Goal: Answer question/provide support

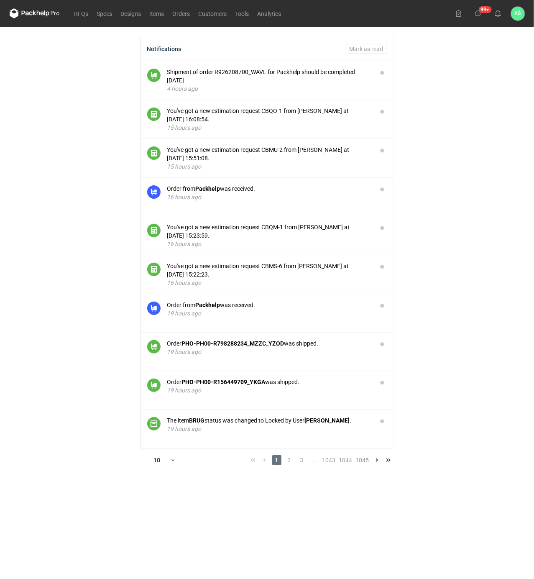
click at [481, 304] on main "Notifications Mark as read Shipment of order R926208700_WAVL for Packhelp shoul…" at bounding box center [267, 303] width 522 height 552
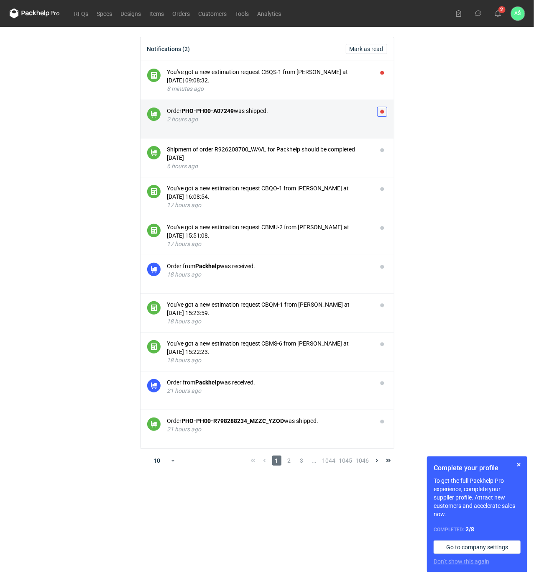
click at [382, 113] on button "button" at bounding box center [382, 112] width 10 height 10
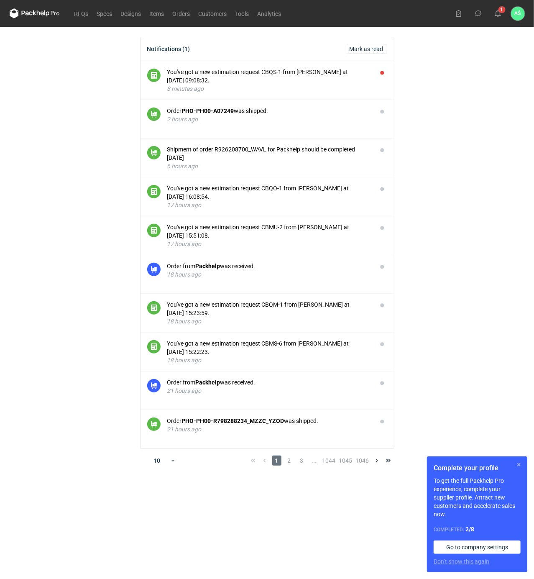
click at [520, 464] on button "button" at bounding box center [519, 465] width 10 height 10
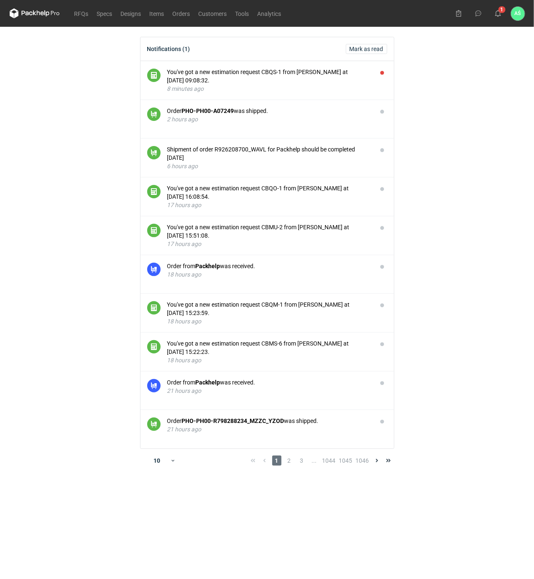
click at [459, 305] on main "Notifications (1) [PERSON_NAME] as read You've got a new estimation request CBQ…" at bounding box center [267, 303] width 522 height 552
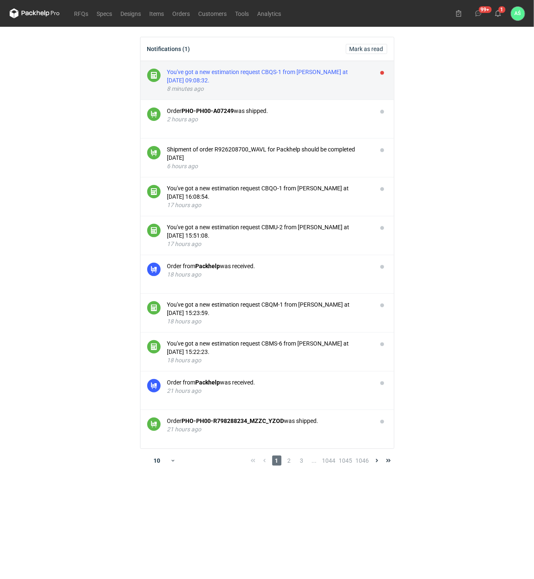
click at [280, 72] on div "You've got a new estimation request CBQS-1 from [PERSON_NAME] at [DATE] 09:08:3…" at bounding box center [268, 76] width 203 height 17
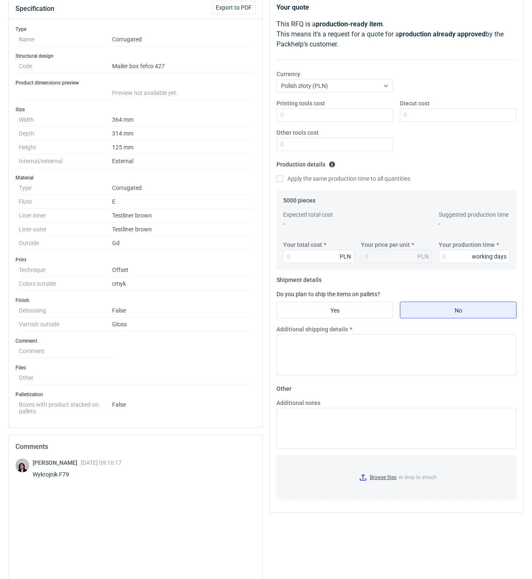
scroll to position [49, 0]
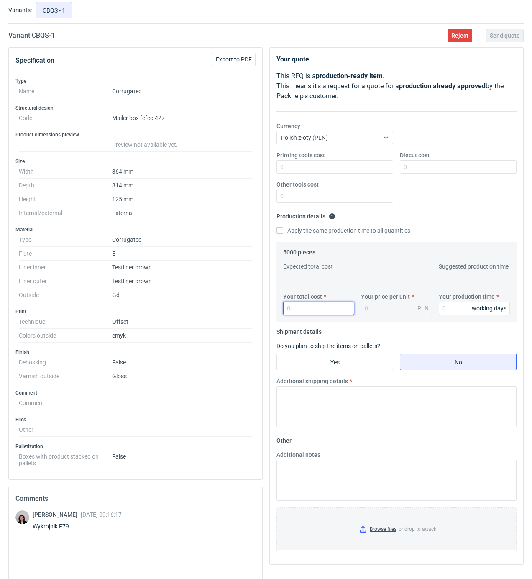
click at [318, 307] on input "Your total cost" at bounding box center [318, 308] width 71 height 13
type input "17450"
type input "3.49"
type input "18"
click at [372, 362] on input "Yes" at bounding box center [335, 362] width 116 height 16
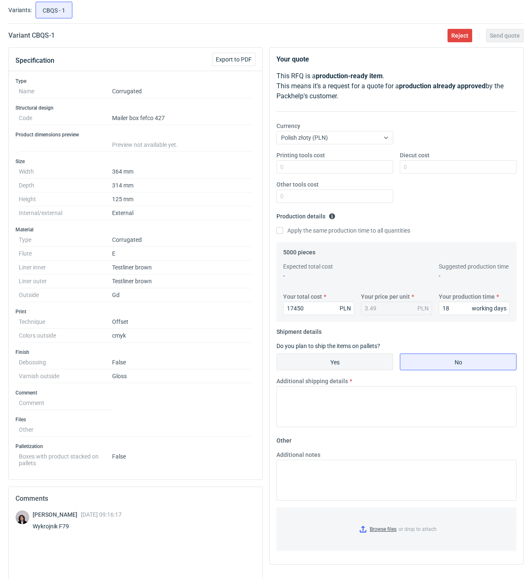
radio input "true"
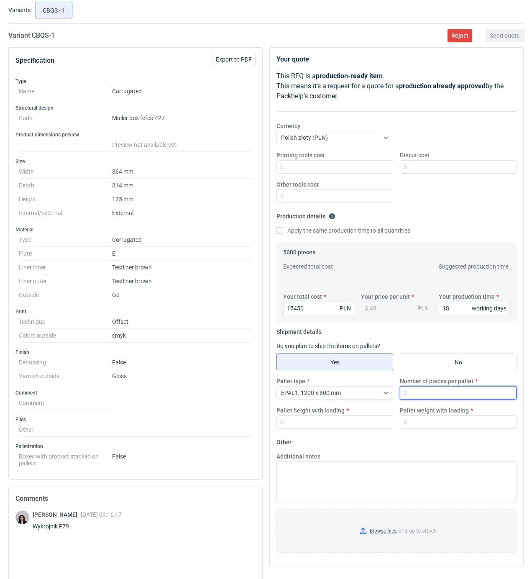
click at [409, 392] on input "Number of pieces per pallet" at bounding box center [458, 392] width 117 height 13
type input "1000"
type input "1"
type input "1900"
type input "450"
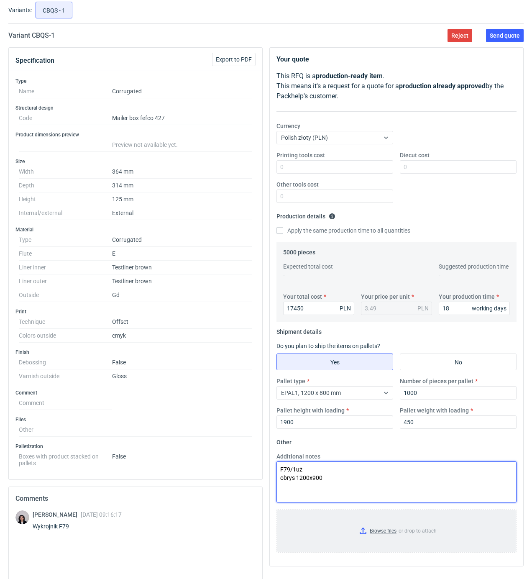
type textarea "F79/1uż obrys 1200x900"
click at [392, 526] on input "Browse files or drop to attach" at bounding box center [396, 531] width 238 height 42
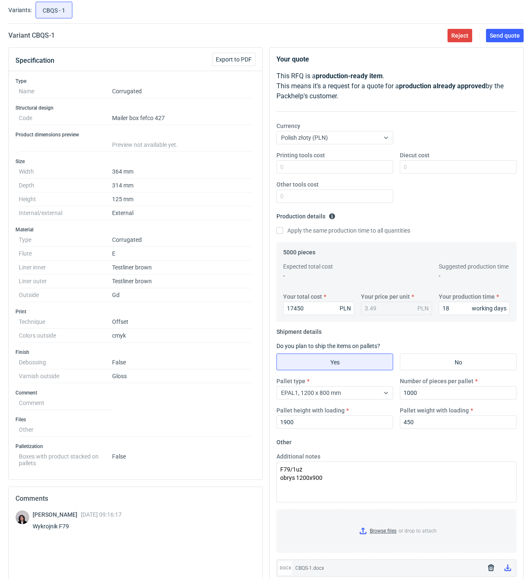
scroll to position [0, 0]
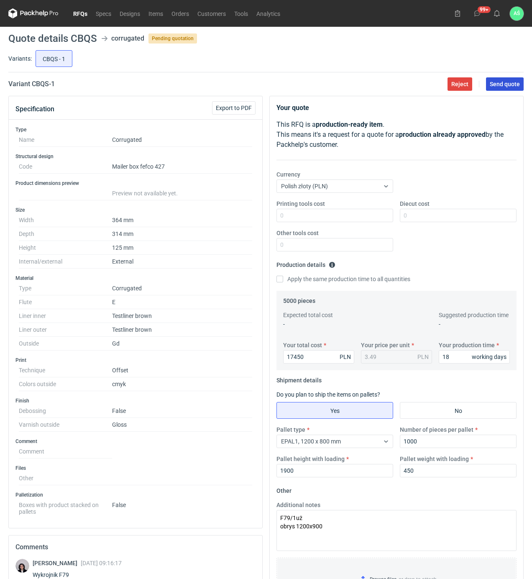
click at [509, 88] on button "Send quote" at bounding box center [505, 83] width 38 height 13
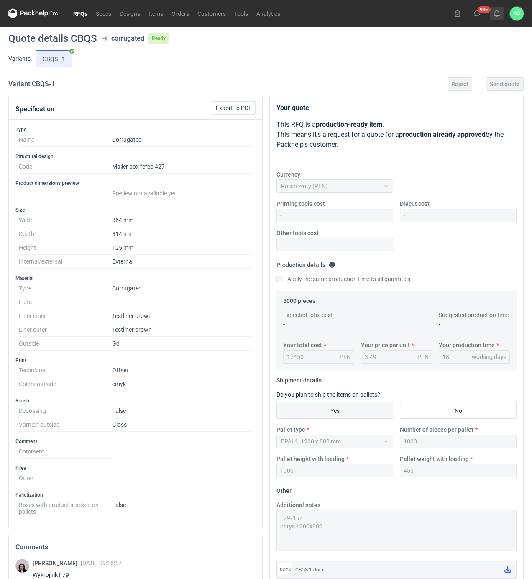
click at [495, 15] on use at bounding box center [497, 13] width 6 height 7
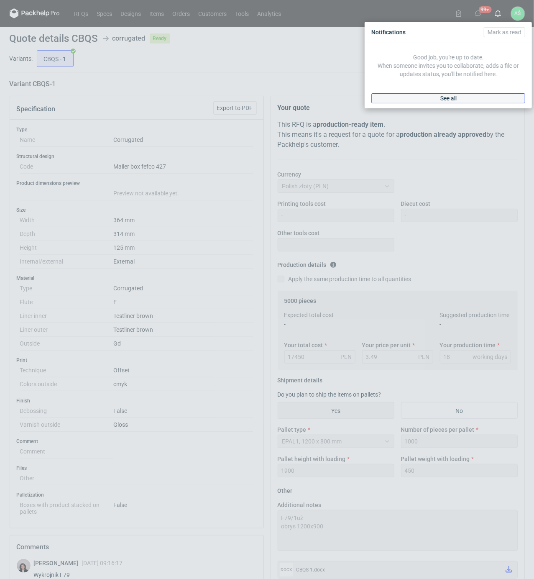
click at [464, 103] on link "See all" at bounding box center [448, 98] width 154 height 10
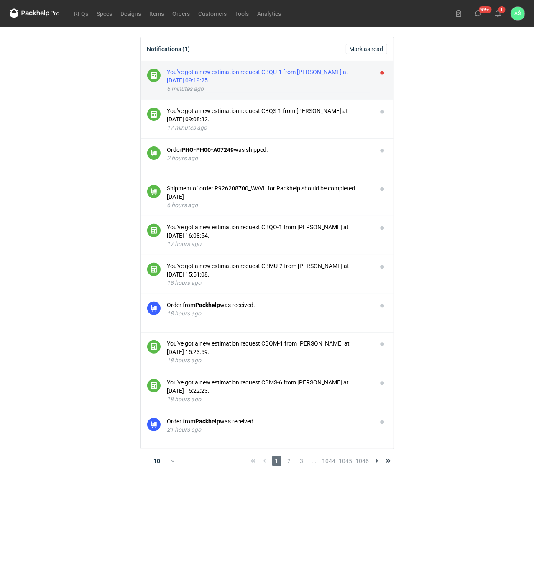
click at [314, 77] on div "You've got a new estimation request CBQU-1 from [PERSON_NAME] at [DATE] 09:19:2…" at bounding box center [268, 76] width 203 height 17
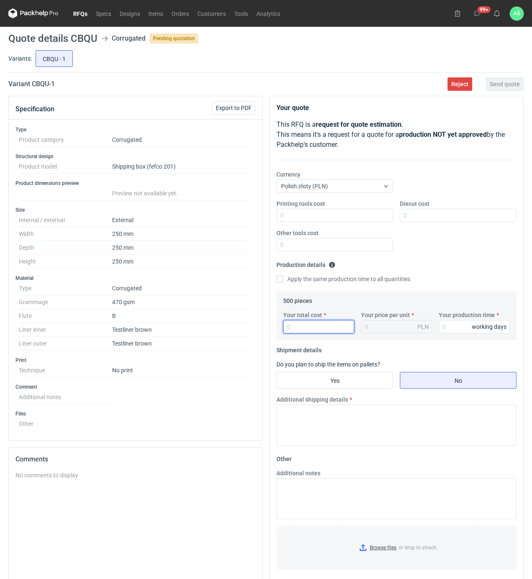
click at [313, 328] on input "Your total cost" at bounding box center [318, 326] width 71 height 13
type input "1025"
type input "2.05"
type input "15"
click at [343, 388] on input "Yes" at bounding box center [335, 380] width 116 height 16
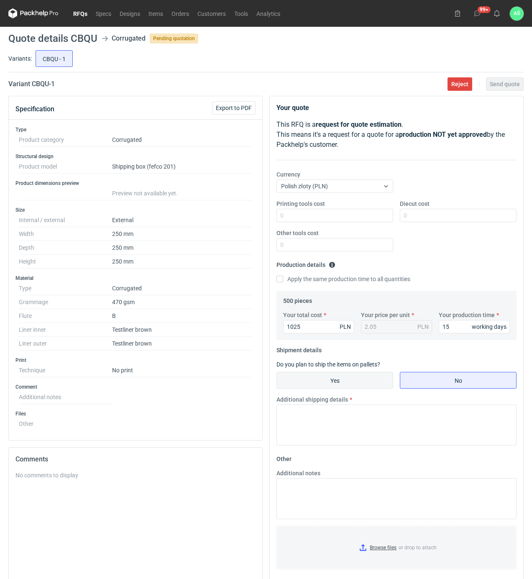
radio input "true"
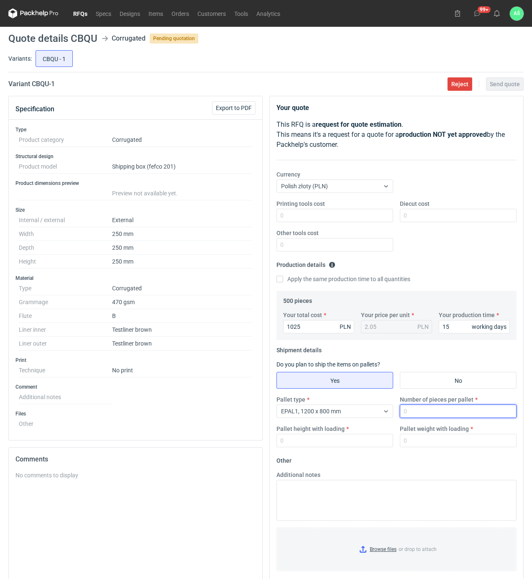
click at [404, 410] on input "Number of pieces per pallet" at bounding box center [458, 410] width 117 height 13
type input "500"
type input "1800"
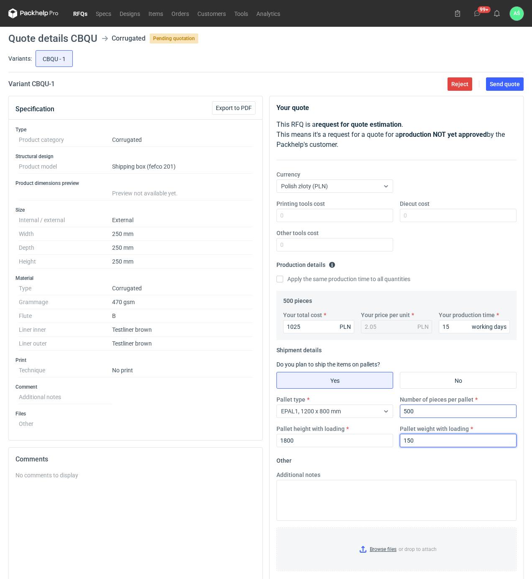
type input "150"
click at [375, 554] on input "Browse files or drop to attach" at bounding box center [396, 549] width 238 height 42
click at [497, 89] on button "Send quote" at bounding box center [505, 83] width 38 height 13
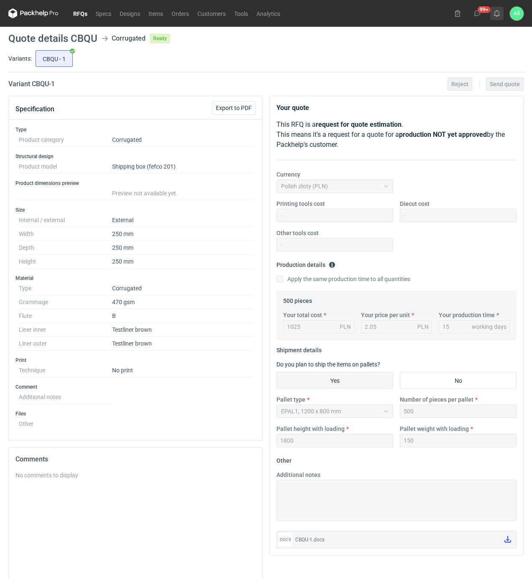
click at [497, 13] on icon at bounding box center [496, 13] width 7 height 7
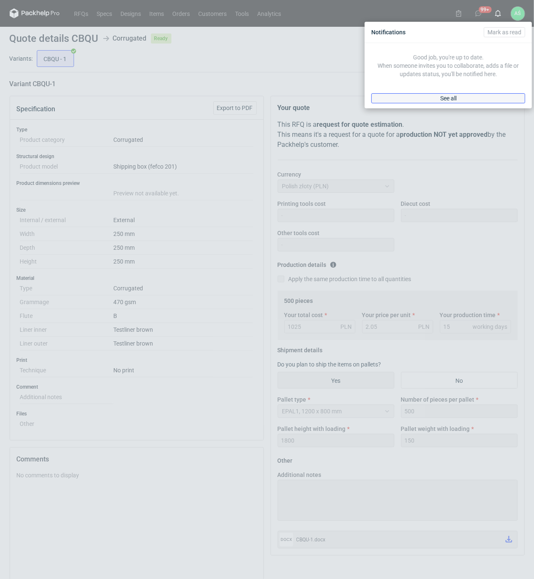
click at [478, 99] on link "See all" at bounding box center [448, 98] width 154 height 10
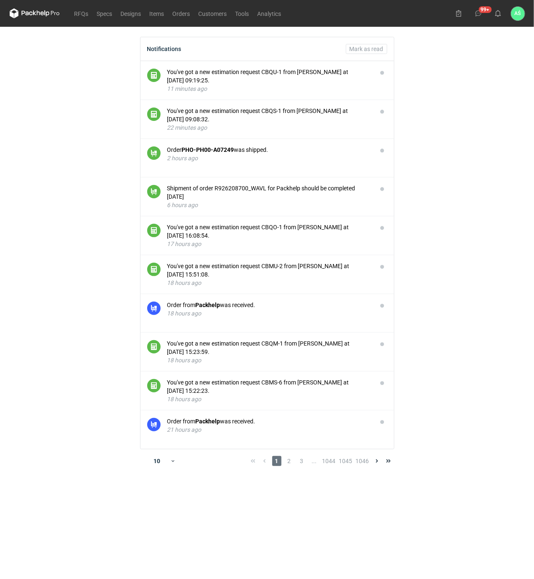
click at [450, 120] on main "Notifications [PERSON_NAME] as read You've got a new estimation request CBQU-1 …" at bounding box center [267, 303] width 522 height 552
